Goal: Information Seeking & Learning: Check status

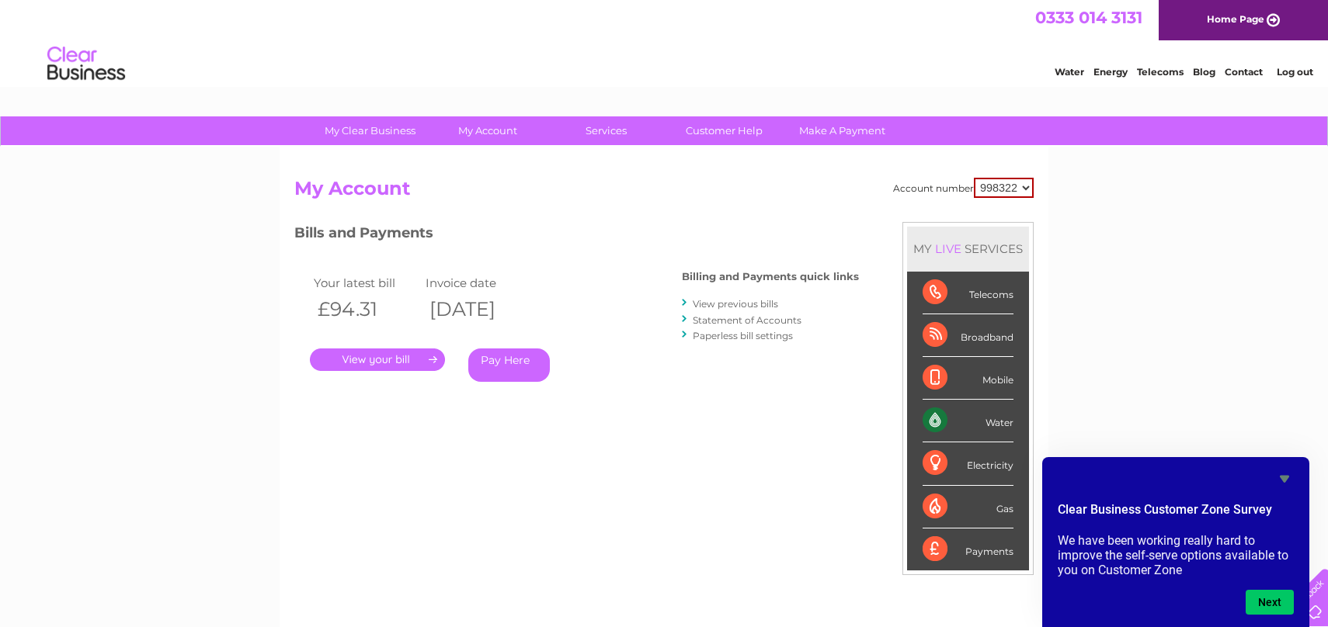
click at [95, 68] on img at bounding box center [86, 63] width 79 height 47
click at [79, 74] on img at bounding box center [86, 63] width 79 height 47
click at [78, 52] on img at bounding box center [86, 63] width 79 height 47
click at [1231, 17] on link "Home Page" at bounding box center [1242, 20] width 169 height 40
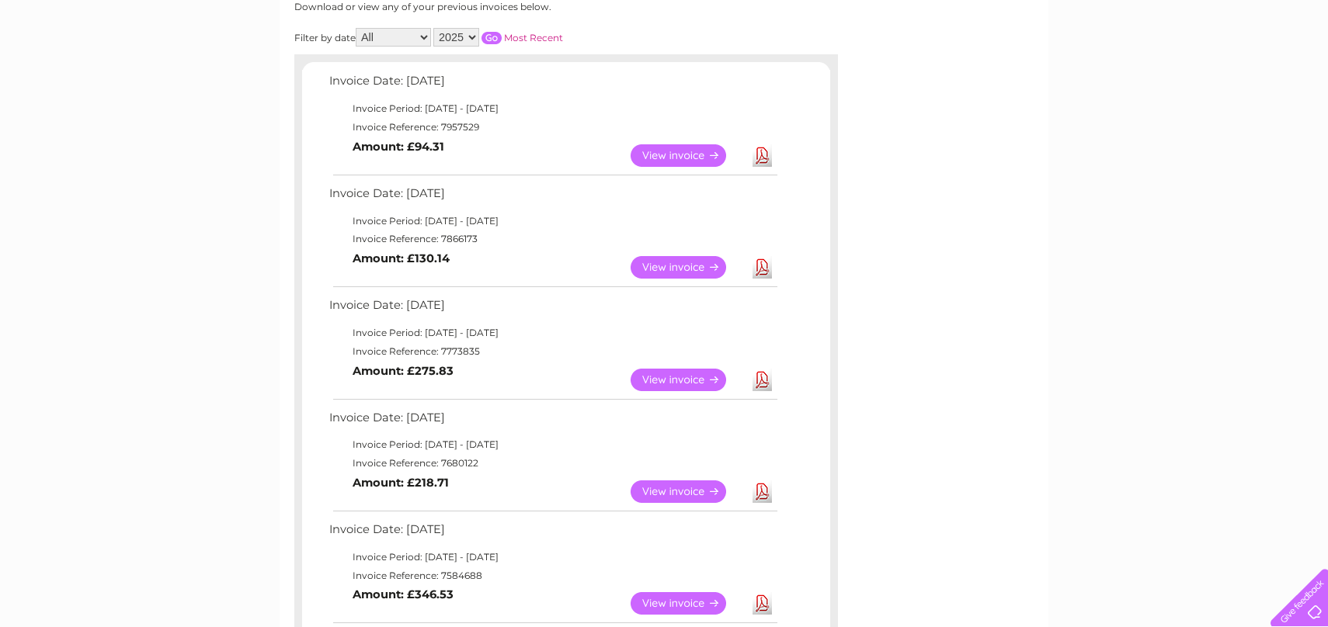
scroll to position [222, 0]
click at [532, 155] on td "View Download Amount: £94.31" at bounding box center [552, 154] width 454 height 38
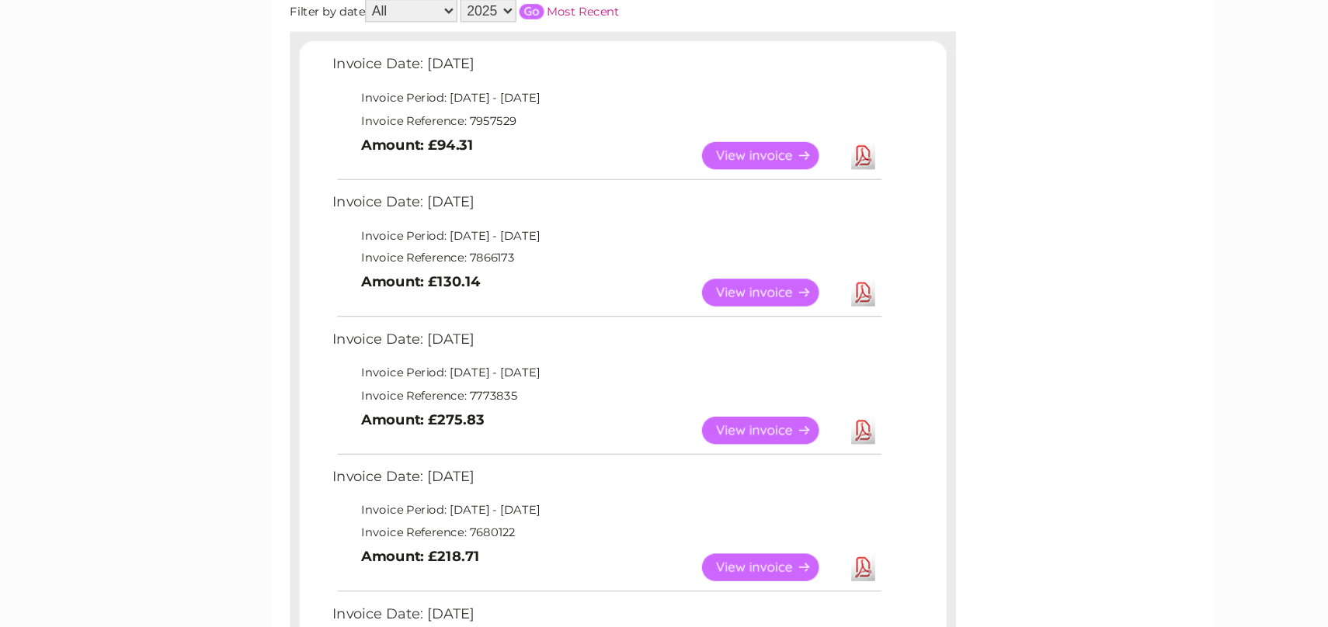
scroll to position [138, 0]
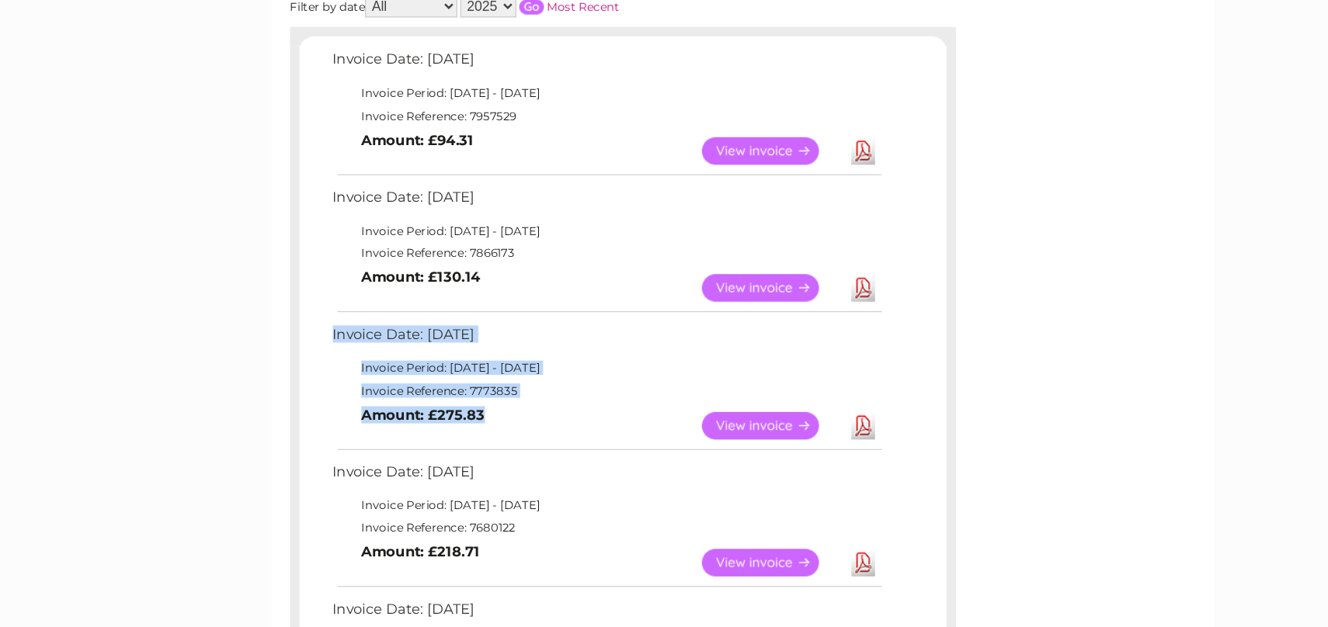
drag, startPoint x: 322, startPoint y: 387, endPoint x: 481, endPoint y: 464, distance: 176.1
click at [481, 464] on div "Invoice Date: 04 August 2025 Invoice Period: 1 August 2025 - 31 August 2025 Inv…" at bounding box center [566, 597] width 528 height 889
click at [505, 439] on td "Invoice Reference: 7773835" at bounding box center [552, 434] width 454 height 19
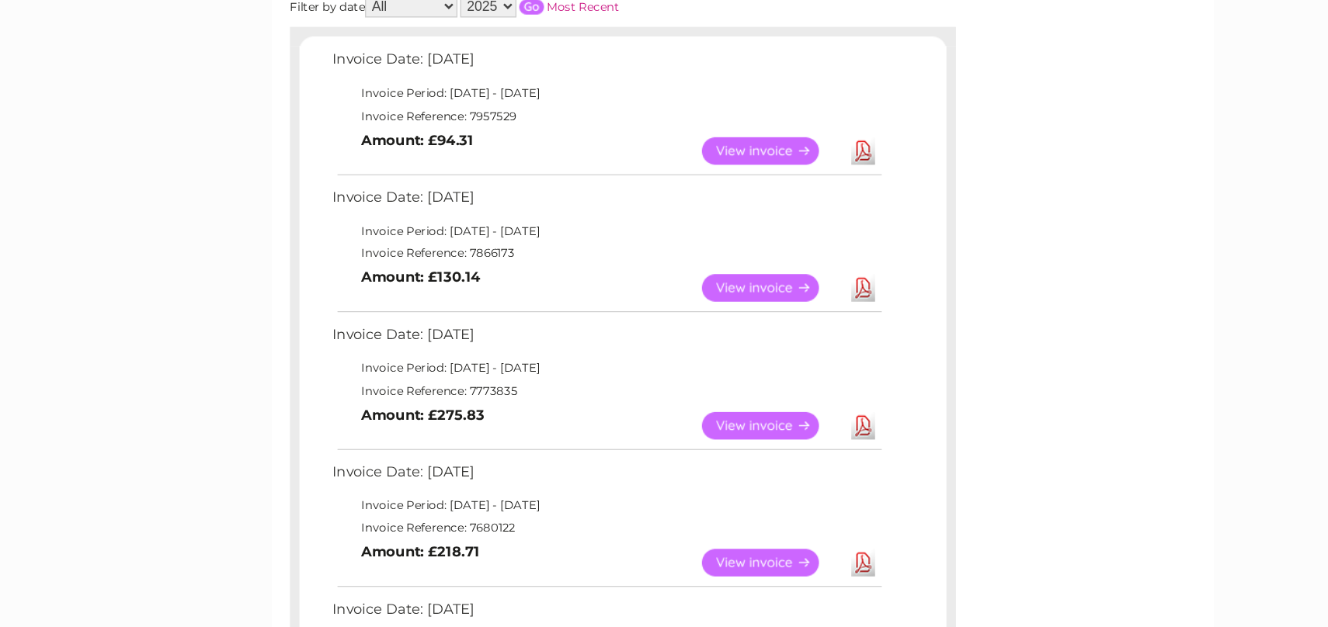
drag, startPoint x: 353, startPoint y: 418, endPoint x: 564, endPoint y: 412, distance: 210.5
click at [564, 412] on td "Invoice Period: 1 June 2025 - 30 June 2025" at bounding box center [552, 415] width 454 height 19
click at [540, 434] on td "Invoice Reference: 7773835" at bounding box center [552, 434] width 454 height 19
drag, startPoint x: 356, startPoint y: 419, endPoint x: 547, endPoint y: 416, distance: 191.0
click at [546, 416] on td "Invoice Period: 1 June 2025 - 30 June 2025" at bounding box center [552, 415] width 454 height 19
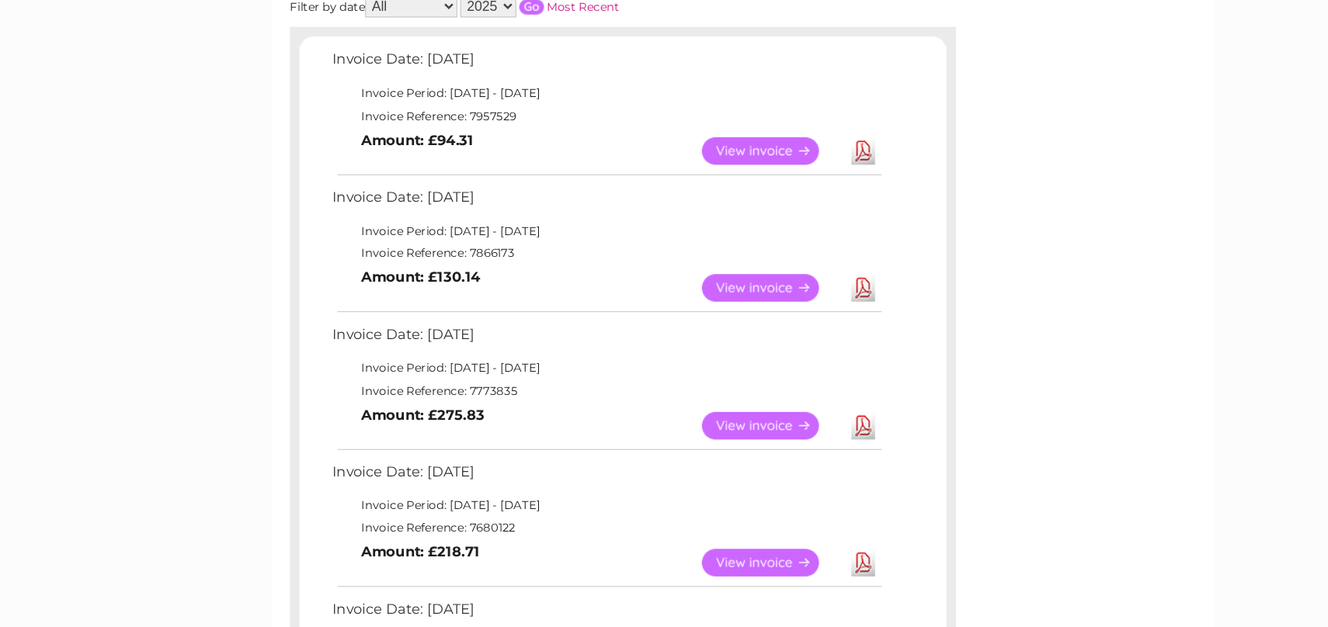
click at [557, 418] on td "Invoice Period: 1 June 2025 - 30 June 2025" at bounding box center [552, 415] width 454 height 19
drag, startPoint x: 350, startPoint y: 417, endPoint x: 564, endPoint y: 413, distance: 214.3
click at [564, 414] on td "Invoice Period: 1 June 2025 - 30 June 2025" at bounding box center [552, 415] width 454 height 19
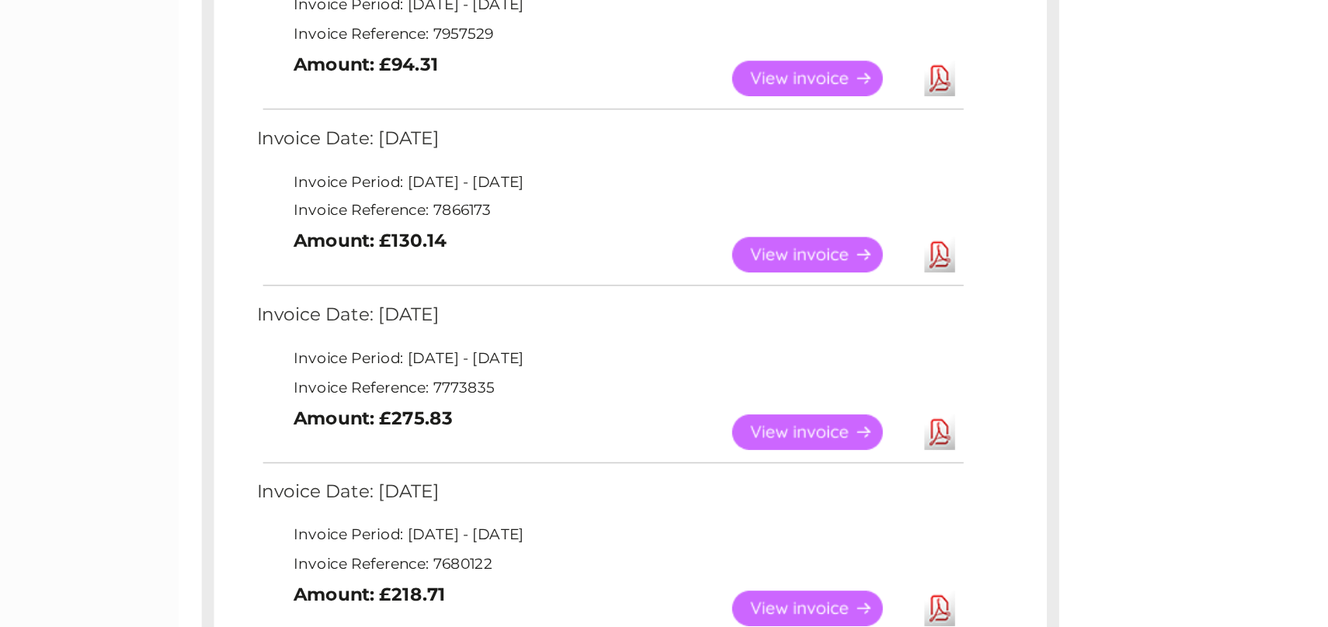
click at [472, 407] on td "Invoice Period: 1 June 2025 - 30 June 2025" at bounding box center [552, 415] width 454 height 19
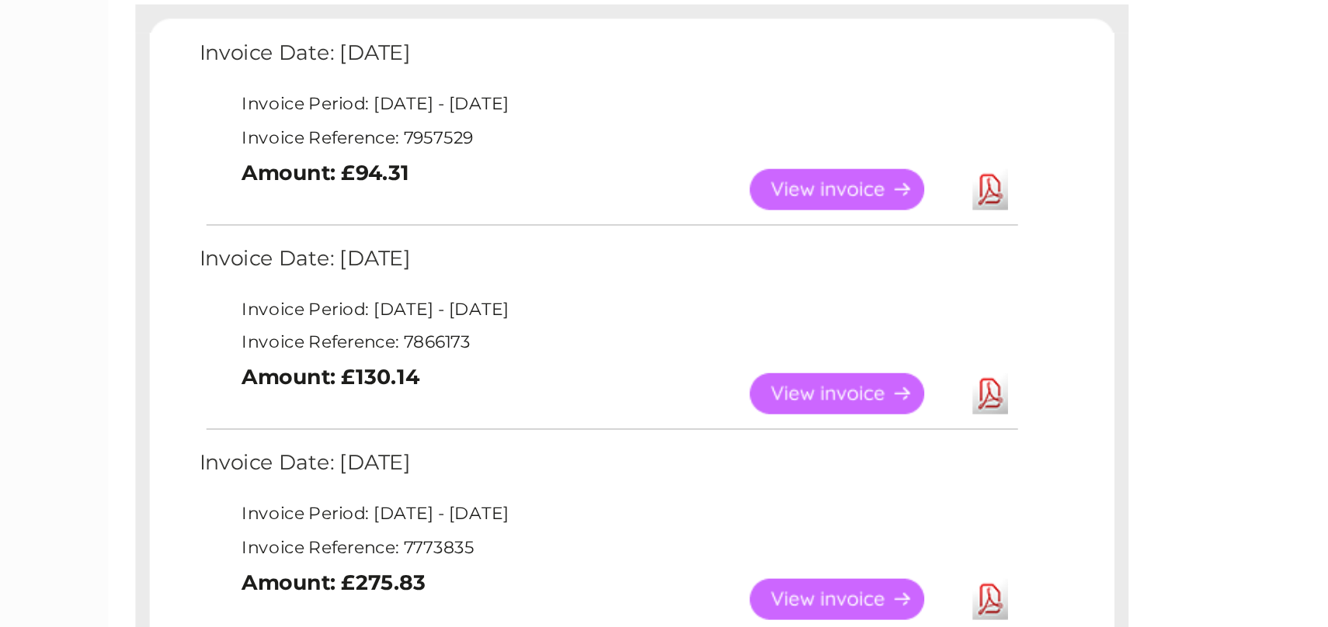
click at [675, 238] on link "View" at bounding box center [687, 238] width 114 height 23
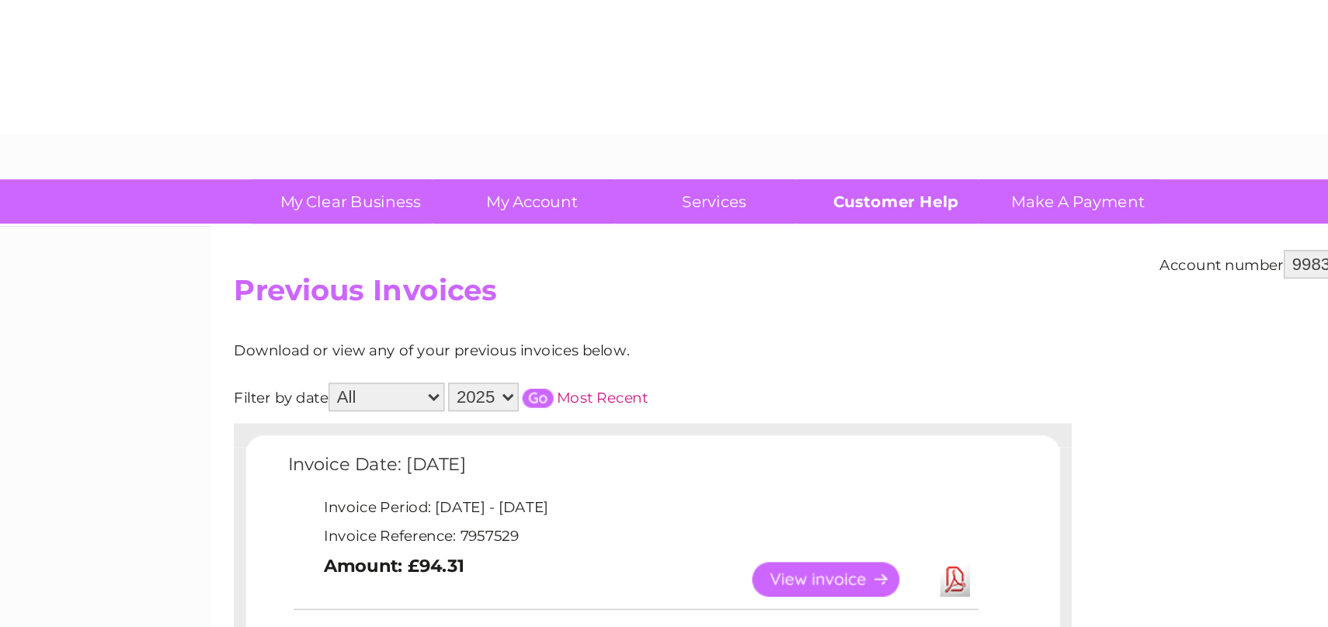
click at [755, 130] on link "Customer Help" at bounding box center [724, 130] width 128 height 29
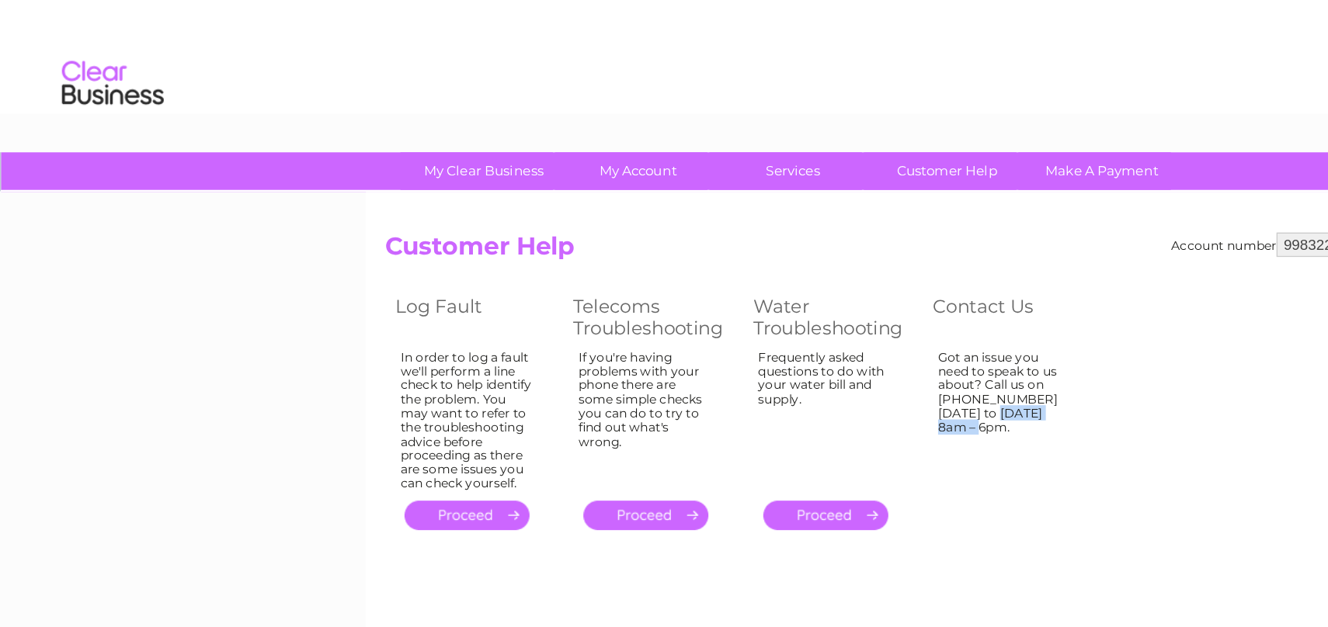
drag, startPoint x: 721, startPoint y: 305, endPoint x: 779, endPoint y: 305, distance: 57.5
click at [779, 305] on div "Got an issue you need to speak to us about? Call us on 0333 014 3131 Monday to …" at bounding box center [767, 318] width 101 height 101
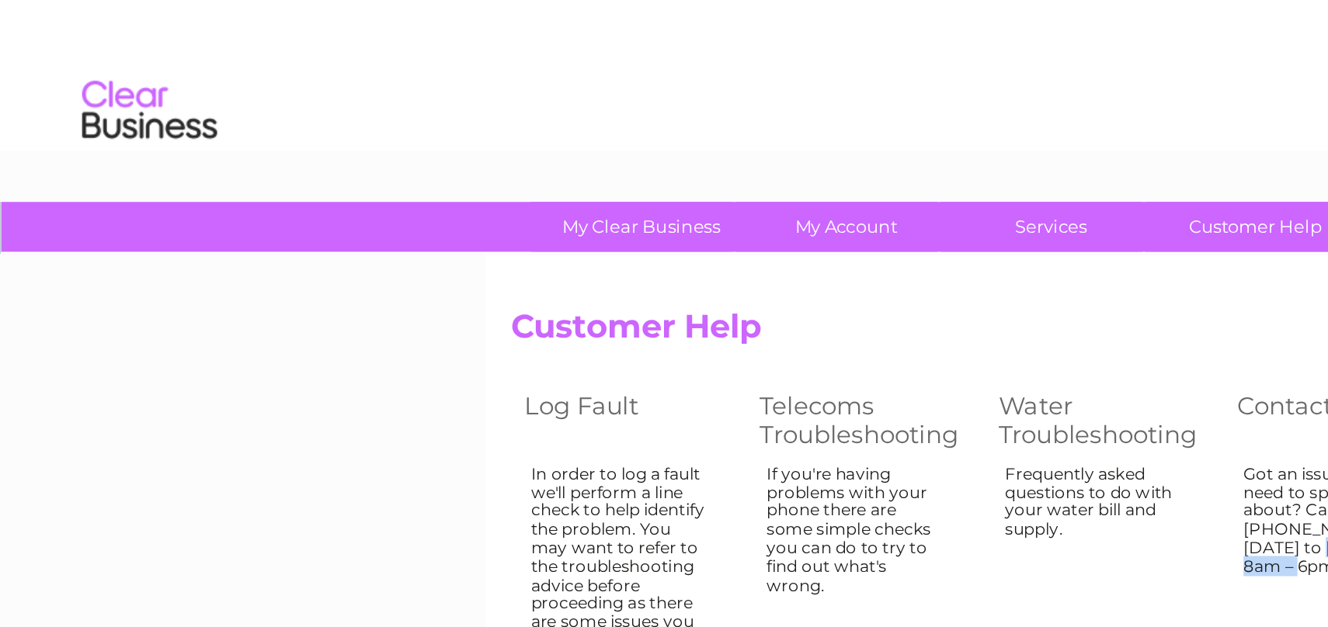
click at [757, 372] on td "Got an issue you need to speak to us about? Call us on 0333 014 3131 Monday to …" at bounding box center [773, 321] width 136 height 115
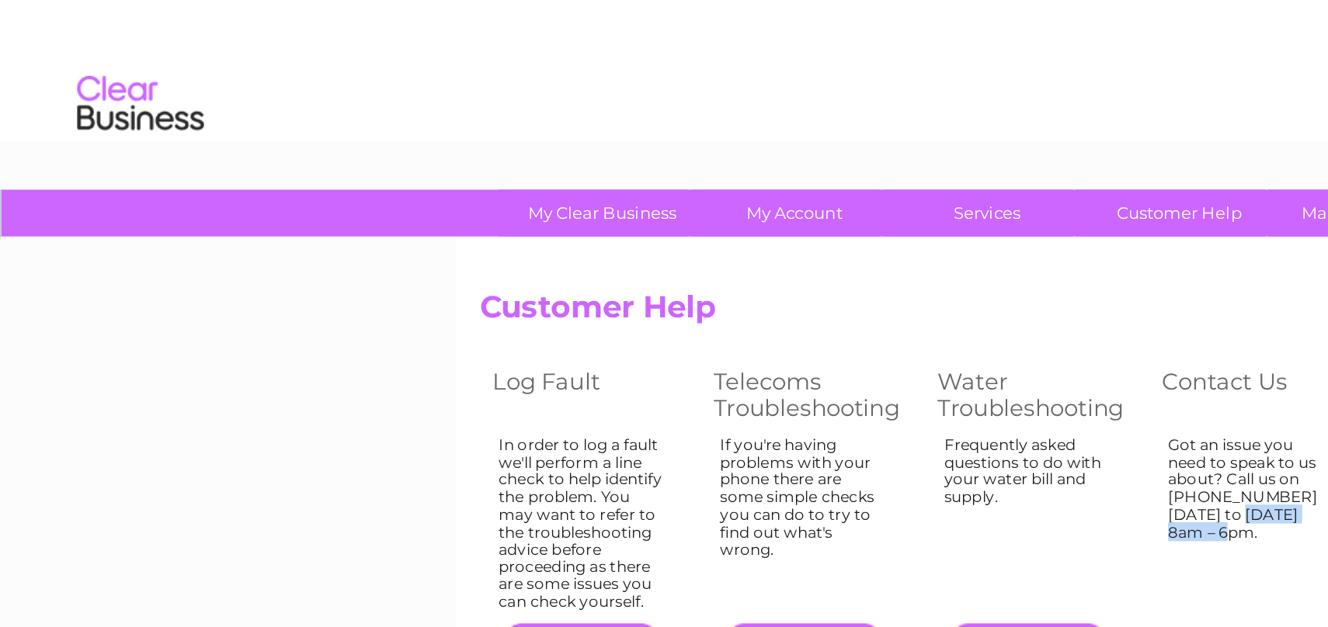
drag, startPoint x: 717, startPoint y: 306, endPoint x: 780, endPoint y: 306, distance: 62.9
click at [780, 306] on td "Got an issue you need to speak to us about? Call us on 0333 014 3131 Monday to …" at bounding box center [773, 321] width 136 height 115
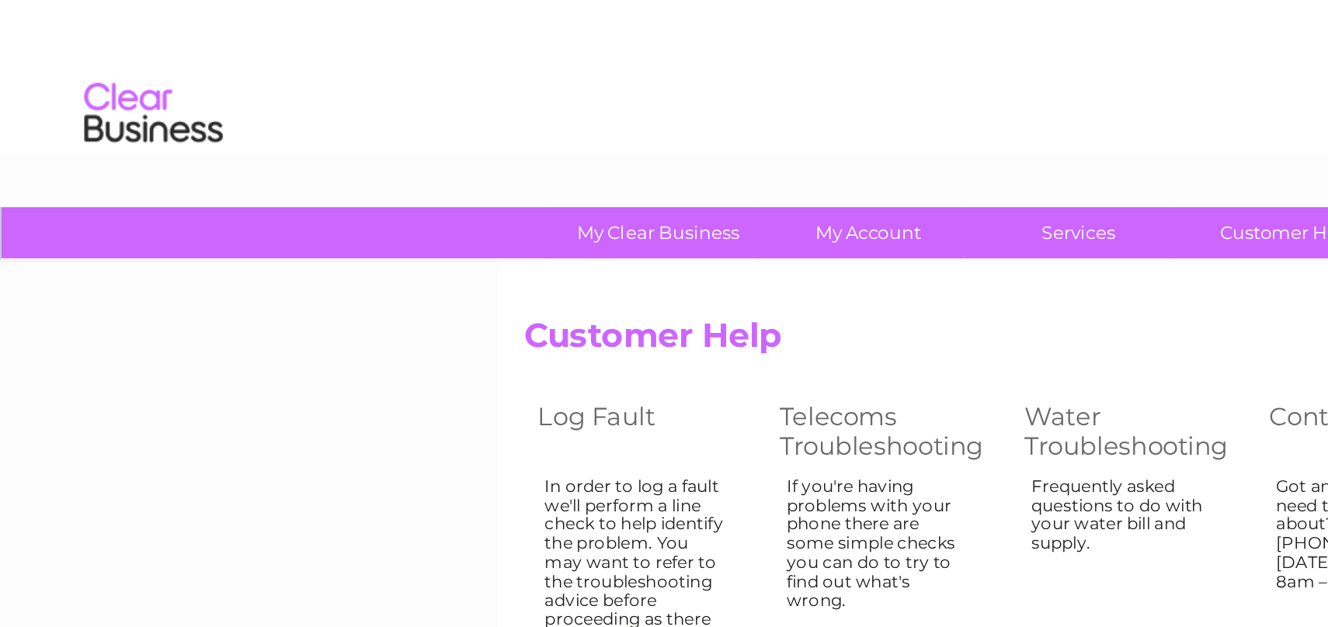
click at [779, 363] on div "Got an issue you need to speak to us about? Call us on 0333 014 3131 Monday to …" at bounding box center [767, 318] width 101 height 101
drag, startPoint x: 779, startPoint y: 363, endPoint x: 622, endPoint y: 293, distance: 171.4
click at [627, 297] on tr "In order to log a fault we'll perform a line check to help identify the problem…" at bounding box center [567, 321] width 547 height 115
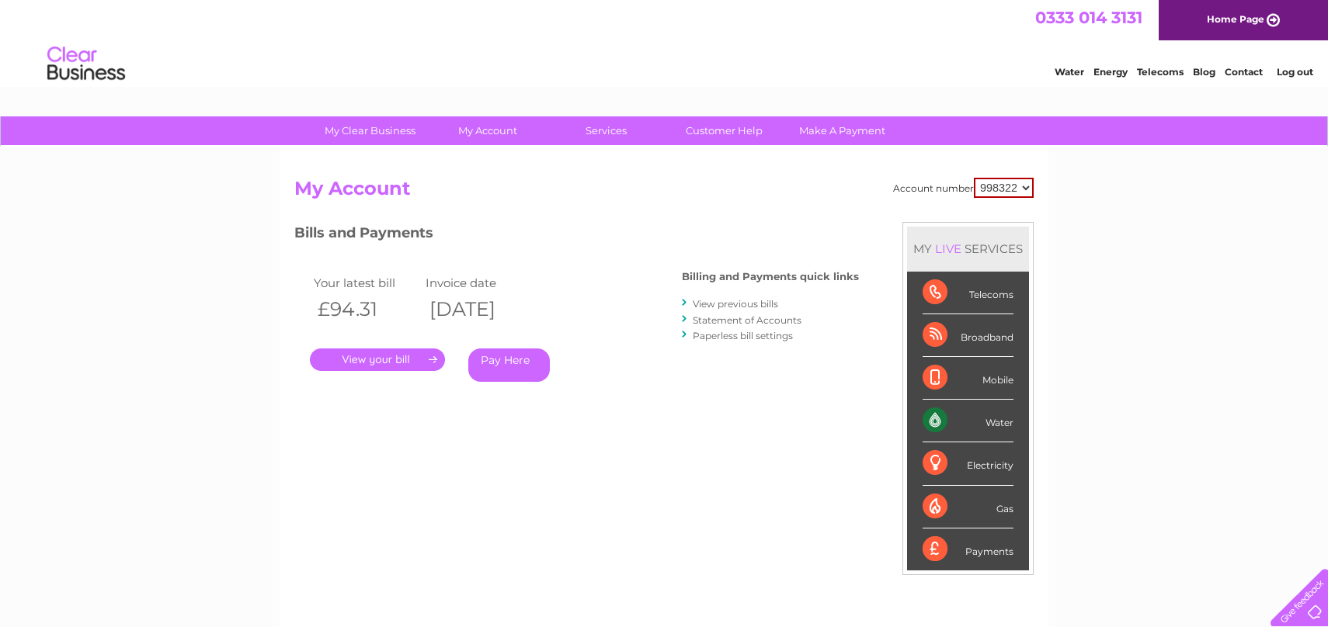
click at [392, 355] on link "." at bounding box center [377, 360] width 135 height 23
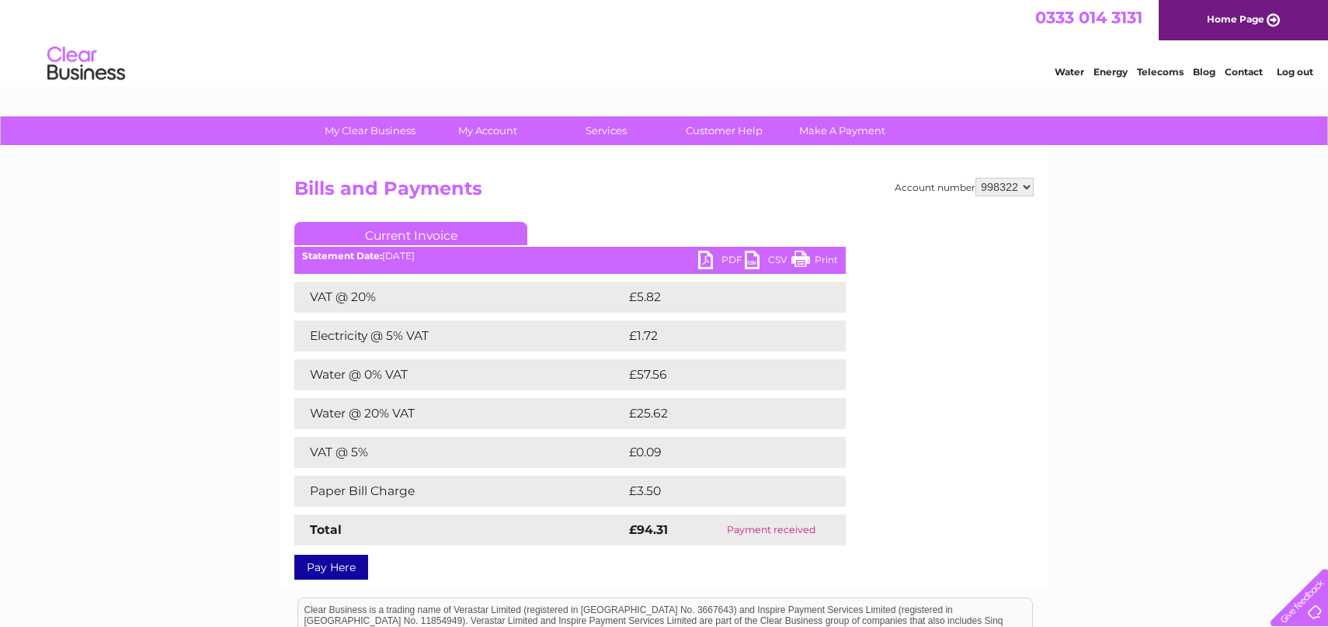
click at [714, 251] on link "PDF" at bounding box center [721, 262] width 47 height 23
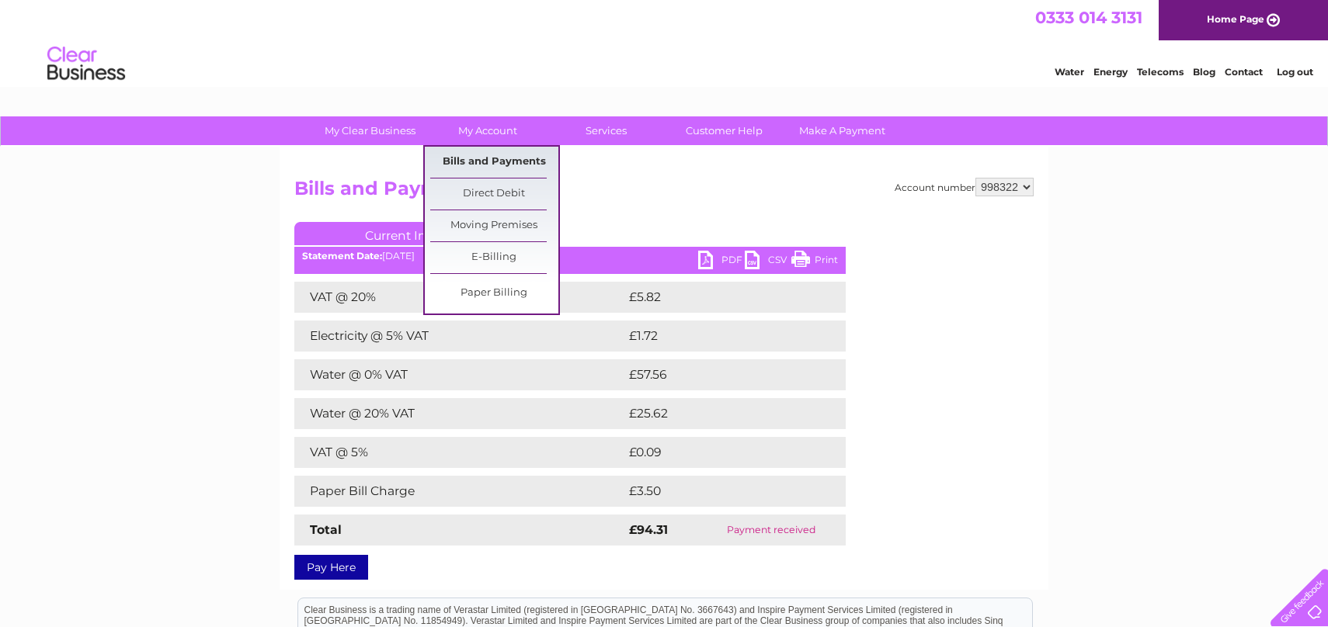
click at [495, 165] on link "Bills and Payments" at bounding box center [494, 162] width 128 height 31
click at [619, 216] on div "Account number 998322 Bills and Payments Current Invoice PDF CSV Print £5.82" at bounding box center [663, 376] width 739 height 397
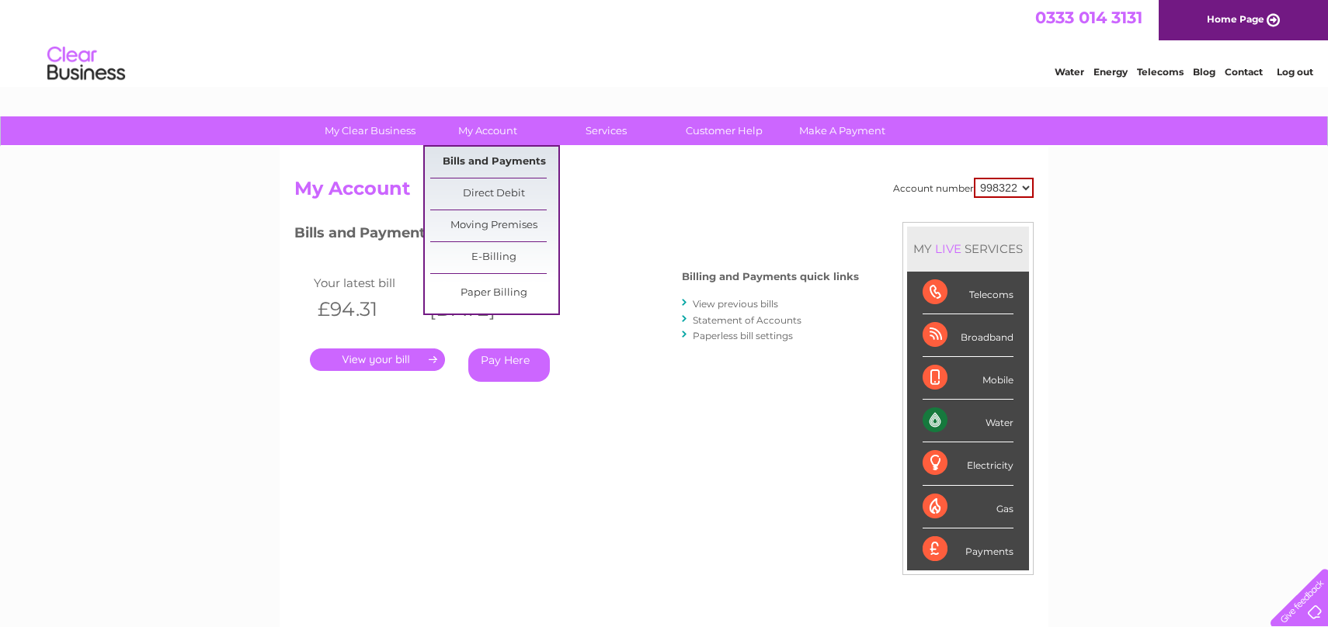
click at [511, 164] on link "Bills and Payments" at bounding box center [494, 162] width 128 height 31
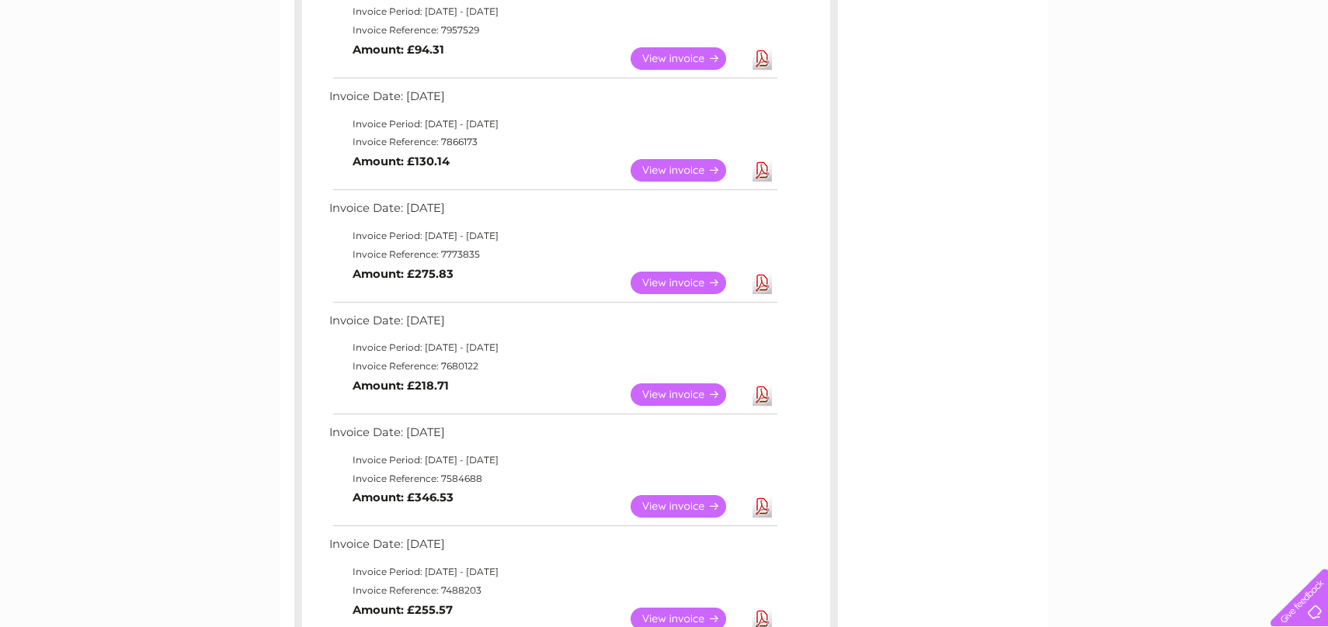
scroll to position [308, 0]
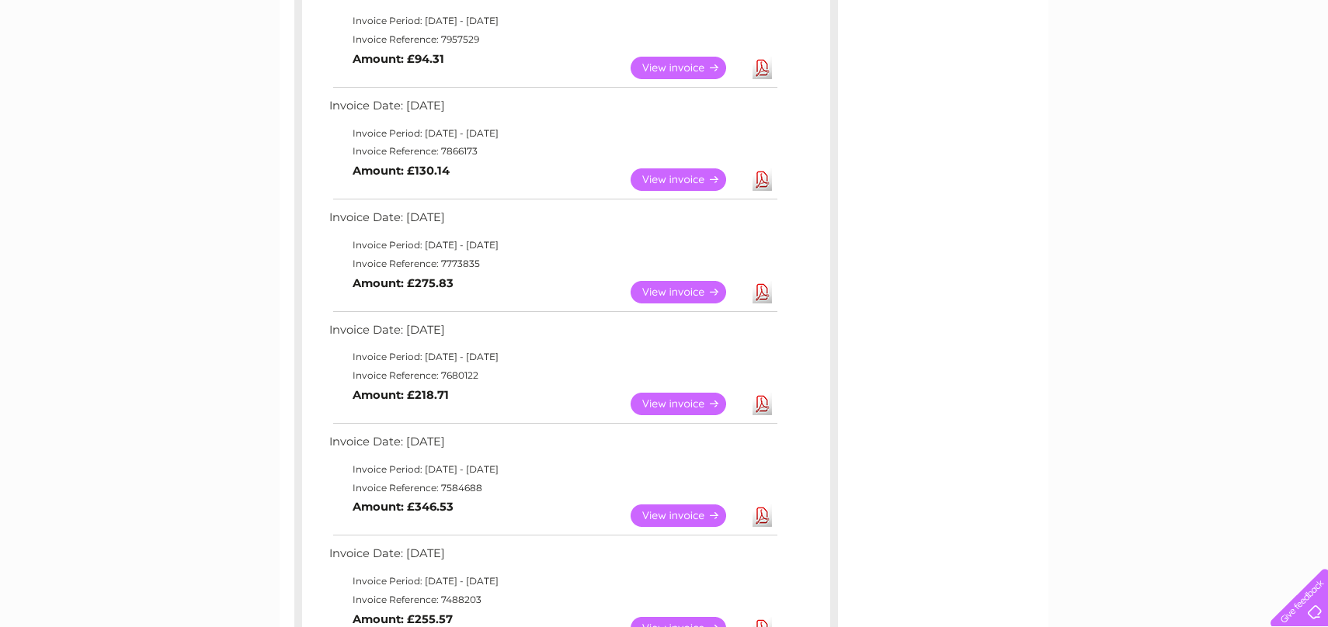
click at [669, 296] on link "View" at bounding box center [687, 292] width 114 height 23
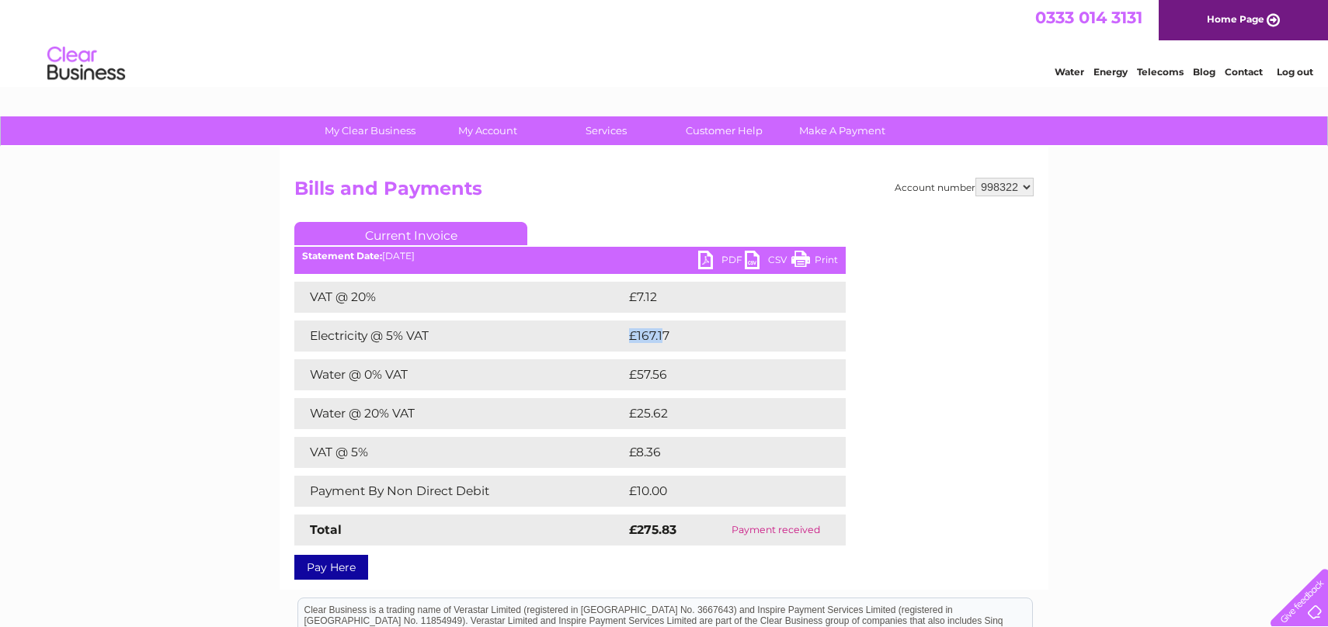
drag, startPoint x: 620, startPoint y: 338, endPoint x: 663, endPoint y: 338, distance: 43.5
click at [663, 338] on tr "Electricity @ 5% VAT £167.17" at bounding box center [569, 336] width 551 height 31
click at [695, 341] on td "£167.17" at bounding box center [720, 336] width 190 height 31
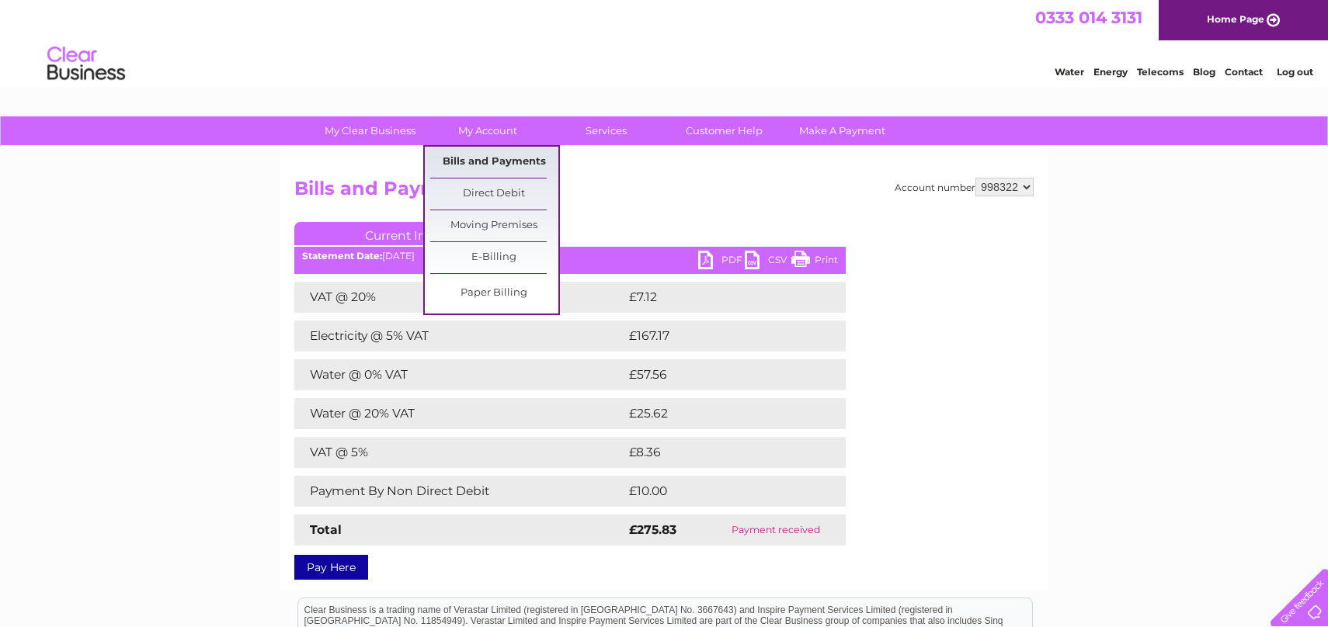
click at [491, 155] on link "Bills and Payments" at bounding box center [494, 162] width 128 height 31
click at [531, 170] on link "Bills and Payments" at bounding box center [494, 162] width 128 height 31
click at [488, 158] on link "Bills and Payments" at bounding box center [494, 162] width 128 height 31
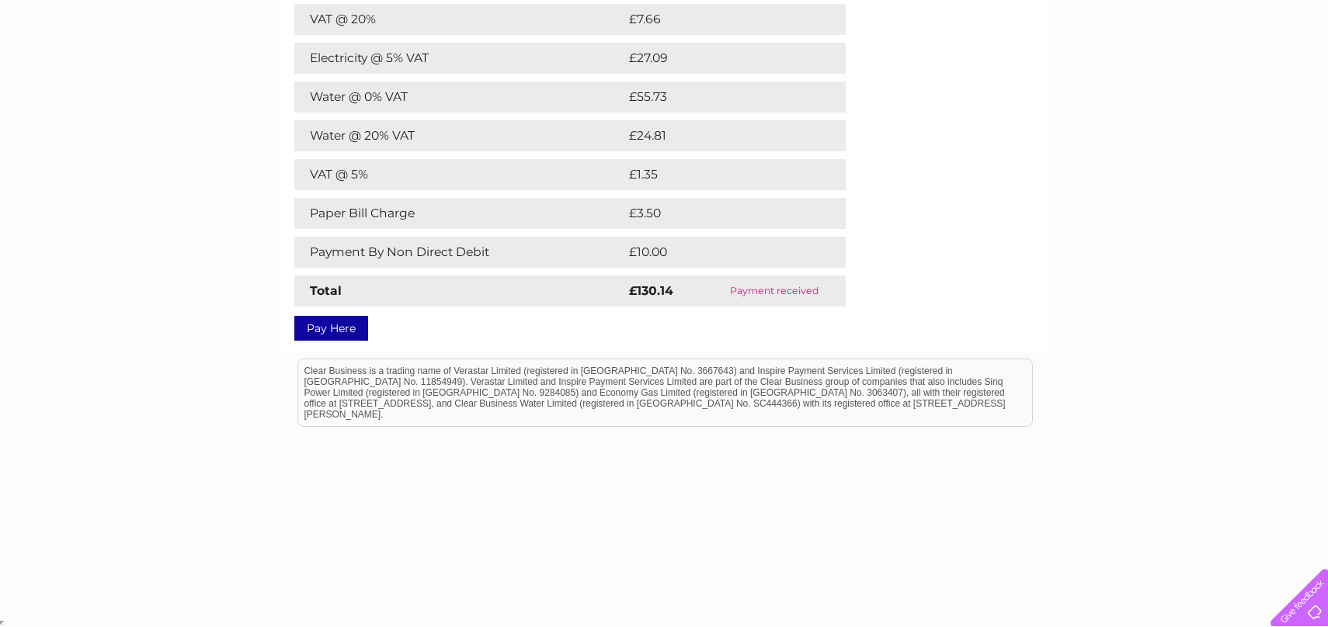
scroll to position [32, 0]
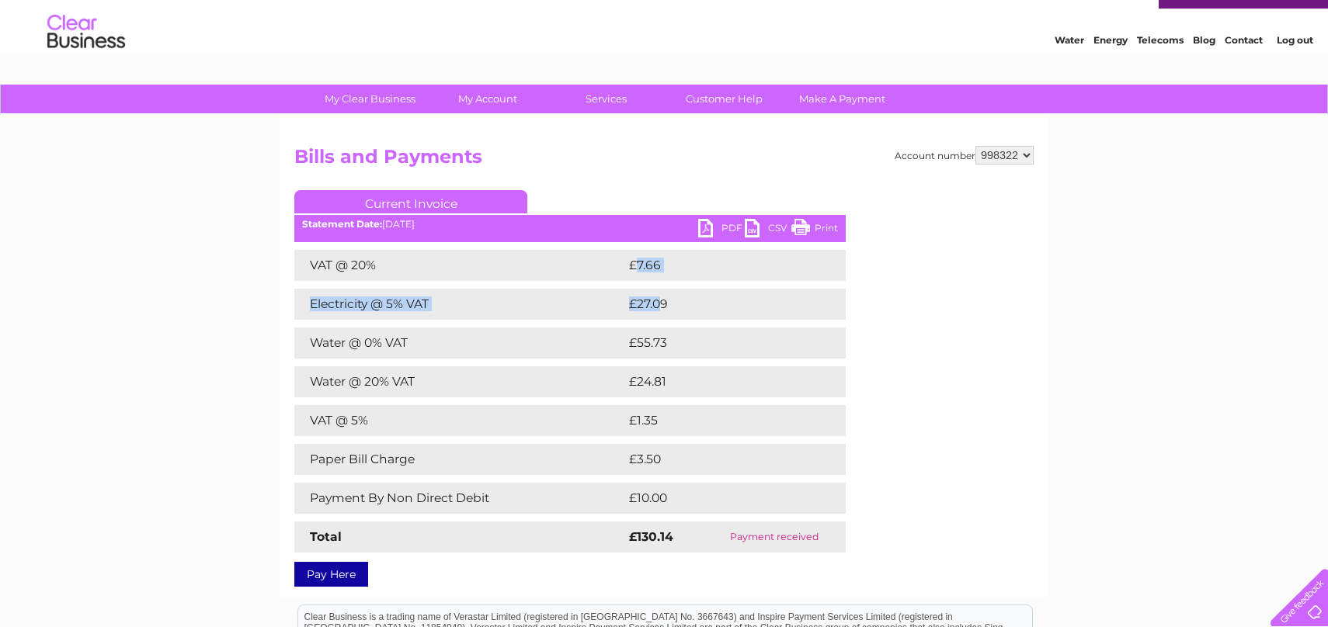
drag, startPoint x: 637, startPoint y: 263, endPoint x: 669, endPoint y: 325, distance: 69.5
click at [668, 324] on div "VAT @ 20% £7.66 Electricity @ 5% VAT £27.09 Water @ 0% VAT £55.73 Water @ 20% V…" at bounding box center [569, 401] width 551 height 303
click at [716, 284] on div "VAT @ 20% £7.66 Electricity @ 5% VAT £27.09 Water @ 0% VAT £55.73 Water @ 20% V…" at bounding box center [569, 401] width 551 height 303
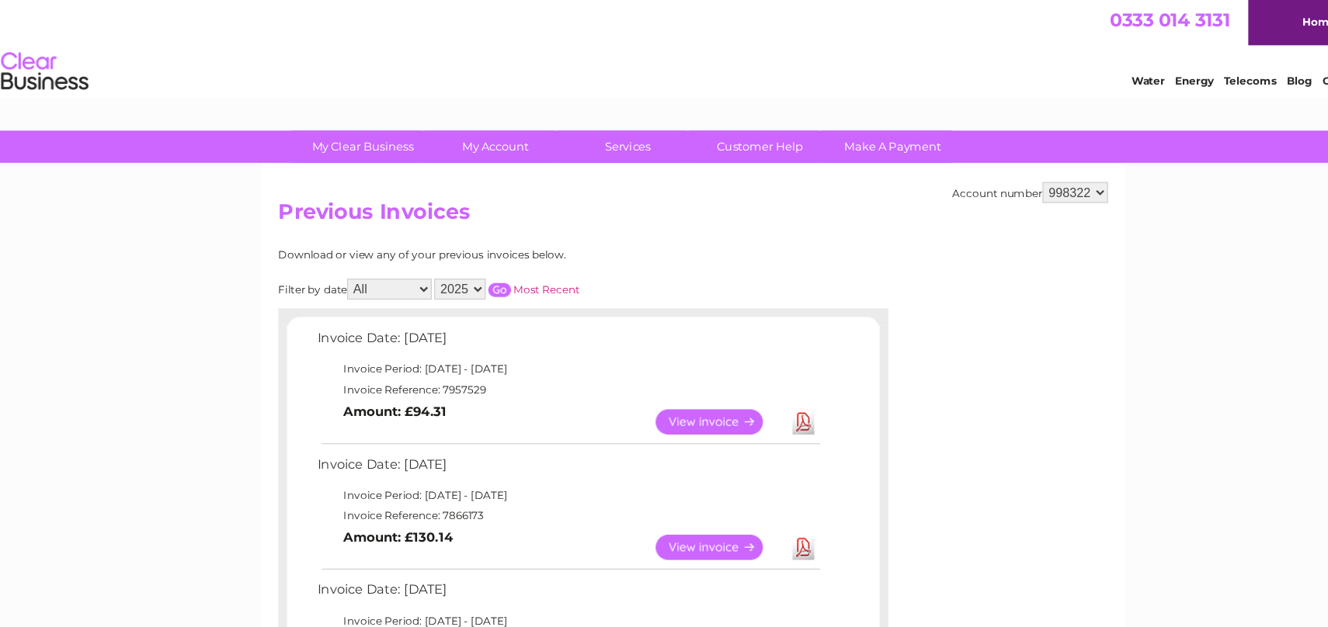
click at [693, 381] on link "View" at bounding box center [687, 376] width 114 height 23
